Goal: Find specific page/section: Find specific page/section

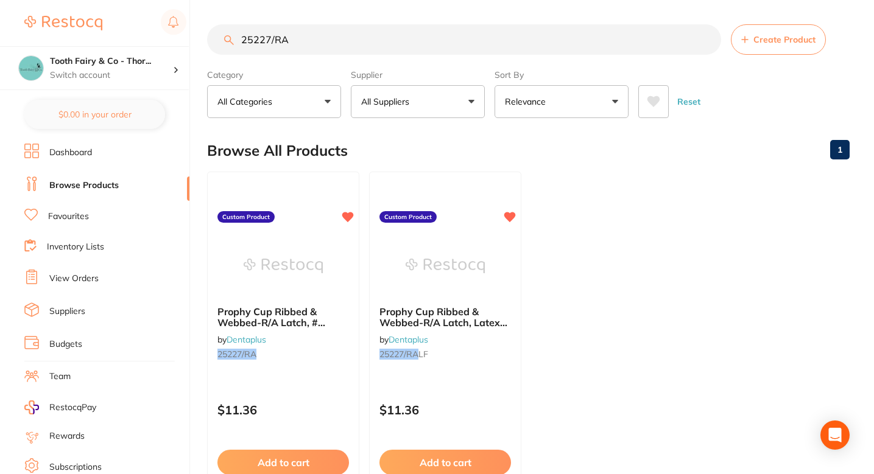
click at [73, 150] on link "Dashboard" at bounding box center [70, 153] width 43 height 12
